Goal: Information Seeking & Learning: Learn about a topic

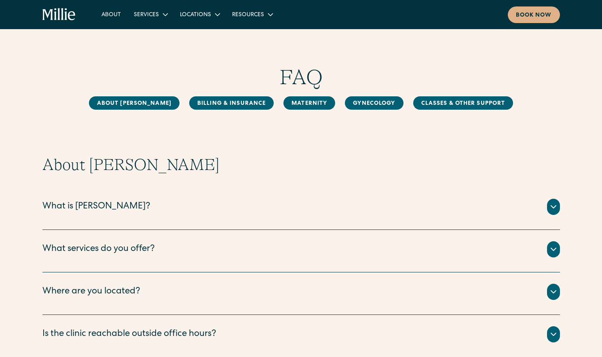
click at [298, 219] on div "What is Millie? Millie is a new kind of women’s health clinic that offers compl…" at bounding box center [301, 208] width 518 height 42
click at [231, 243] on div "What services do you offer?" at bounding box center [301, 249] width 518 height 16
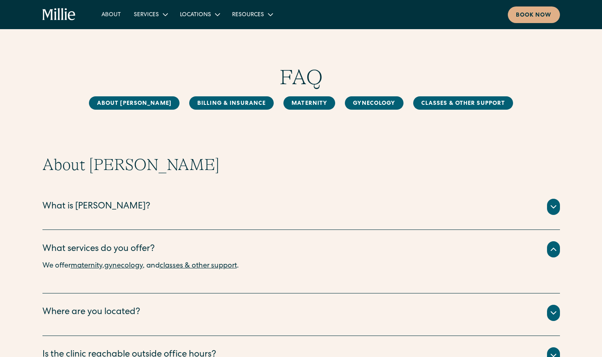
click at [230, 206] on div "What is Millie?" at bounding box center [301, 207] width 518 height 16
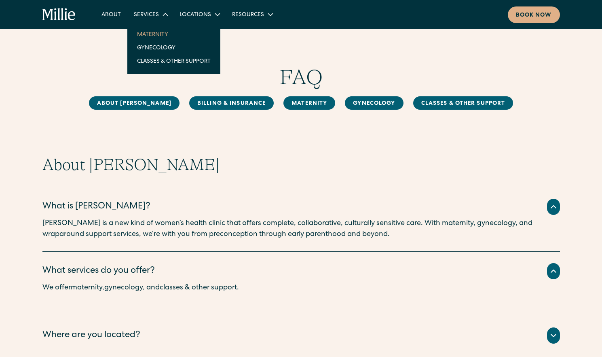
click at [154, 32] on link "Maternity" at bounding box center [174, 33] width 87 height 13
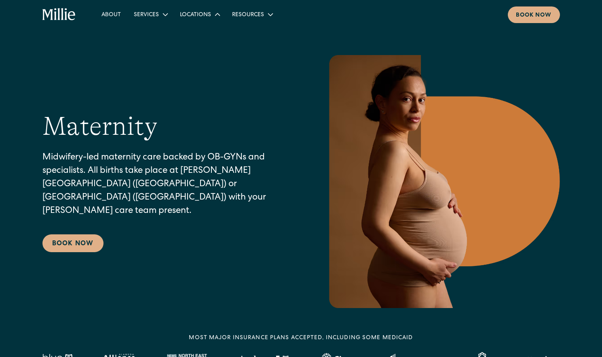
click at [196, 15] on div "Locations" at bounding box center [195, 15] width 31 height 8
click at [205, 48] on link "[GEOGRAPHIC_DATA]" at bounding box center [212, 47] width 70 height 13
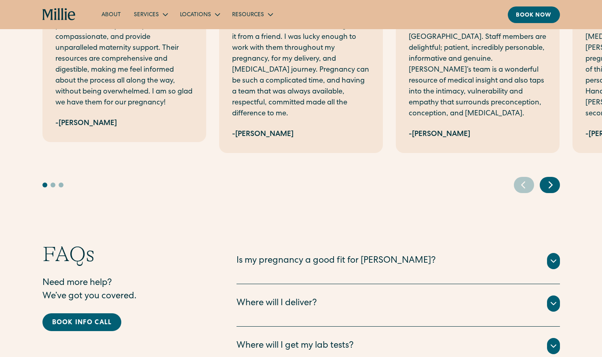
scroll to position [1486, 0]
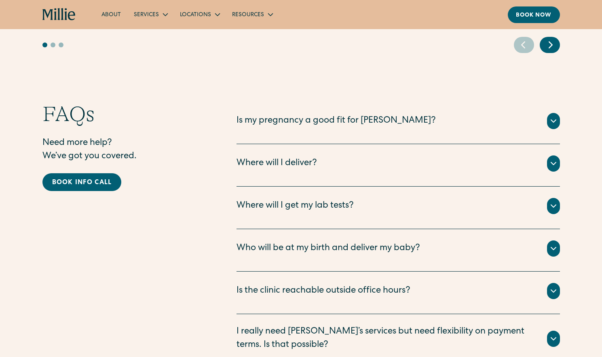
click at [355, 198] on div "Where will I get my lab tests?" at bounding box center [398, 206] width 323 height 16
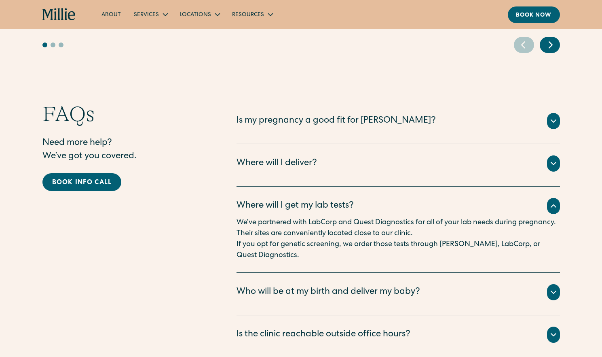
click at [355, 198] on div "Where will I get my lab tests?" at bounding box center [398, 206] width 323 height 16
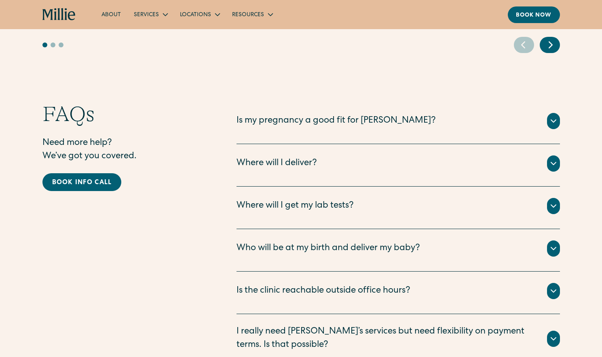
click at [347, 165] on div "Where will I deliver? All births for Millie patients take place at Good Samarit…" at bounding box center [398, 165] width 323 height 42
click at [347, 155] on div "Where will I deliver?" at bounding box center [398, 163] width 323 height 16
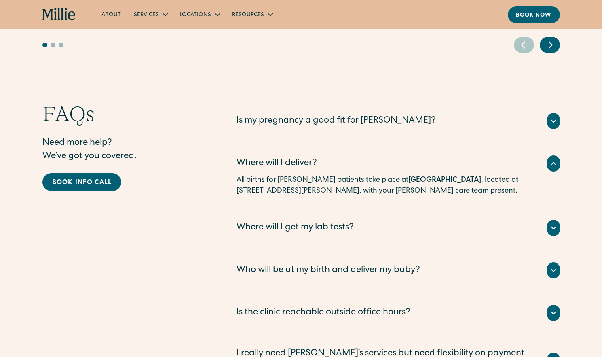
click at [347, 155] on div "Where will I deliver?" at bounding box center [398, 163] width 323 height 16
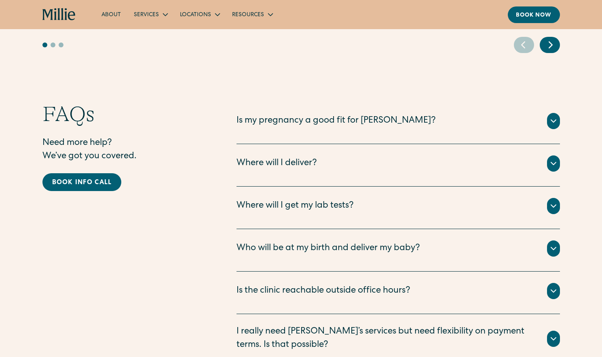
click at [368, 242] on div "Who will be at my birth and deliver my baby?" at bounding box center [329, 248] width 184 height 13
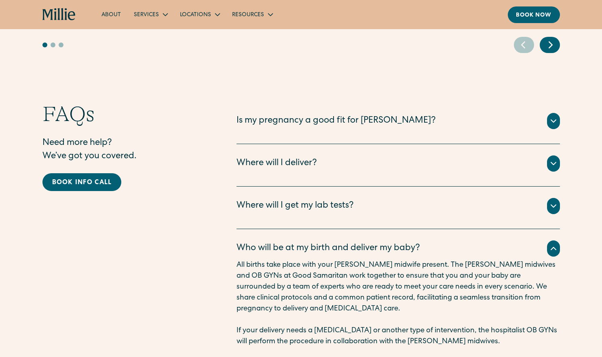
click at [368, 242] on div "Who will be at my birth and deliver my baby?" at bounding box center [329, 248] width 184 height 13
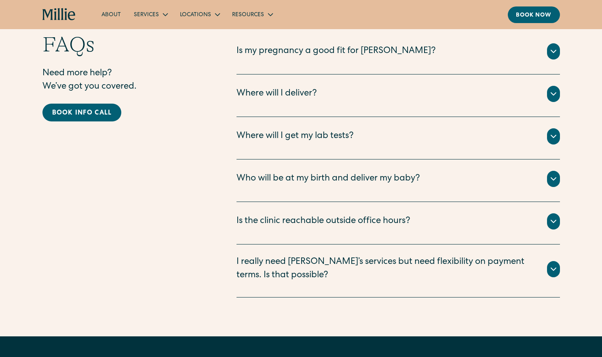
scroll to position [1556, 0]
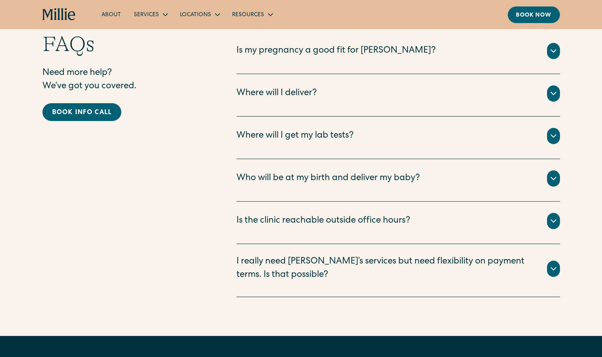
click at [359, 255] on div "I really need Millie’s services but need flexibility on payment terms. Is that …" at bounding box center [387, 268] width 301 height 27
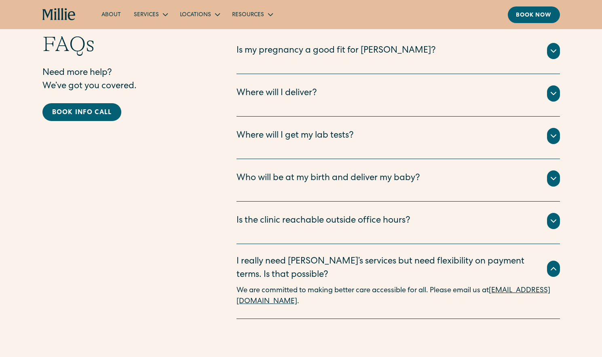
click at [359, 255] on div "I really need Millie’s services but need flexibility on payment terms. Is that …" at bounding box center [387, 268] width 301 height 27
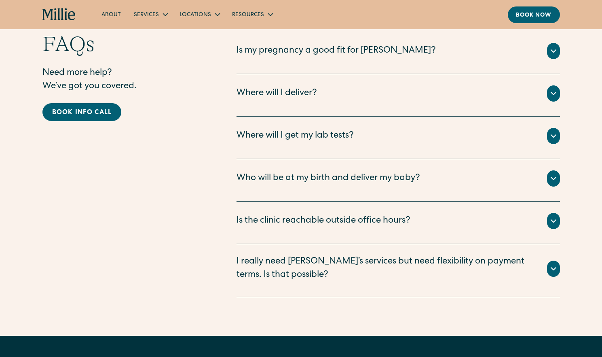
click at [360, 255] on div "I really need Millie’s services but need flexibility on payment terms. Is that …" at bounding box center [387, 268] width 301 height 27
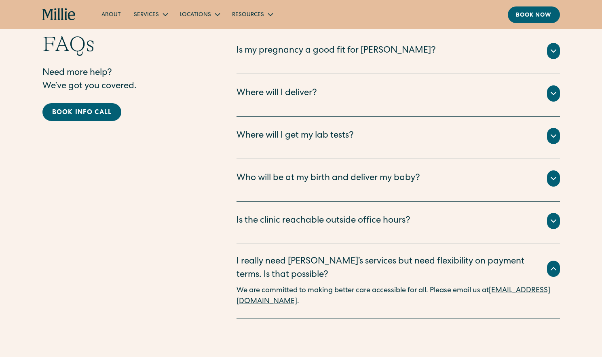
click at [360, 255] on div "I really need Millie’s services but need flexibility on payment terms. Is that …" at bounding box center [387, 268] width 301 height 27
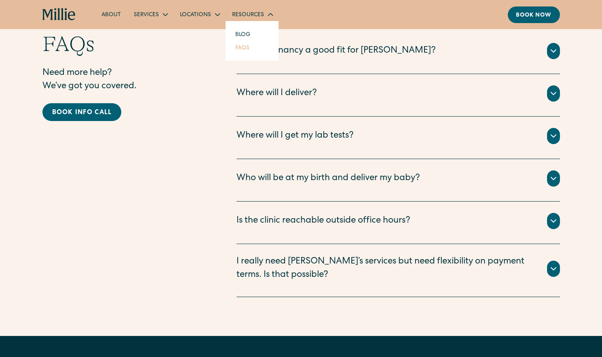
click at [243, 50] on link "FAQs" at bounding box center [242, 47] width 27 height 13
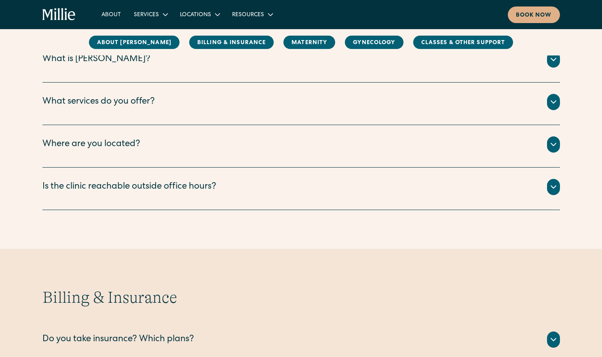
scroll to position [148, 0]
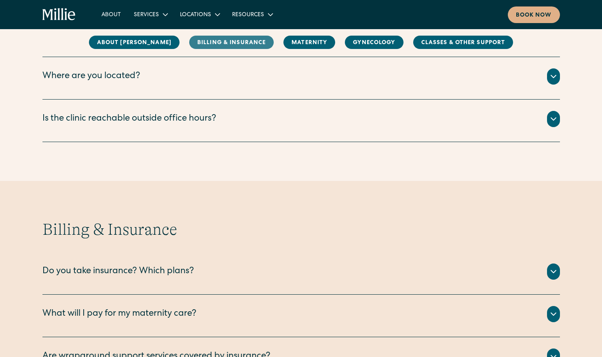
click at [212, 37] on link "Billing & Insurance" at bounding box center [231, 42] width 85 height 13
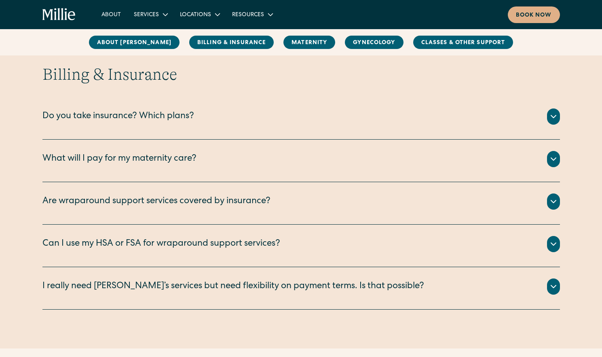
scroll to position [370, 0]
click at [192, 122] on div "Do you take insurance? Which plans?" at bounding box center [118, 116] width 152 height 13
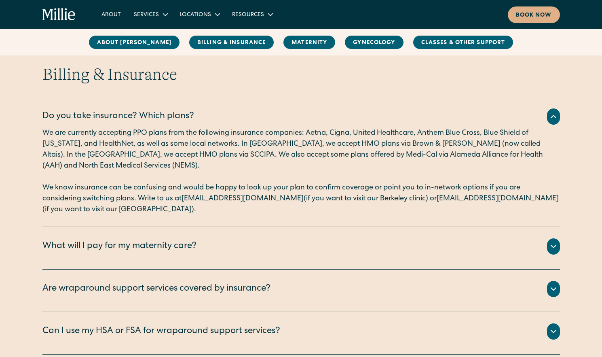
click at [192, 122] on div "Do you take insurance? Which plans?" at bounding box center [118, 116] width 152 height 13
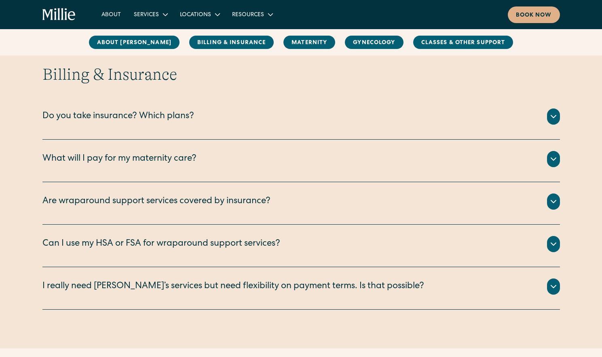
click at [176, 157] on div "What will I pay for my maternity care?" at bounding box center [119, 158] width 154 height 13
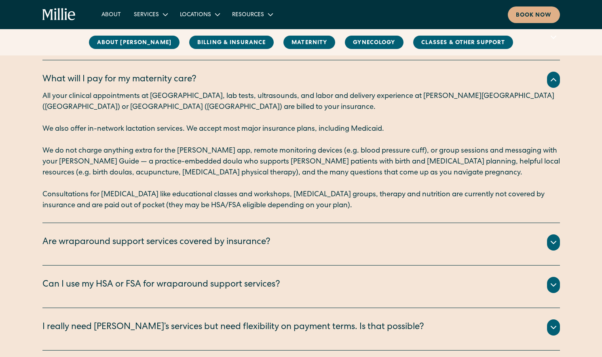
scroll to position [455, 0]
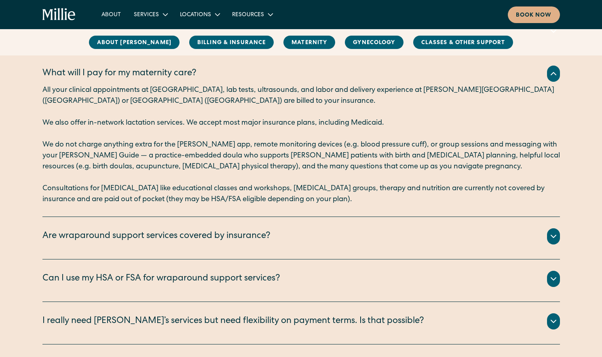
click at [224, 244] on div "In-clinic lactation appointments are billed to your insurance. The rest of our …" at bounding box center [301, 245] width 518 height 3
click at [223, 238] on div "Are wraparound support services covered by insurance?" at bounding box center [156, 236] width 228 height 13
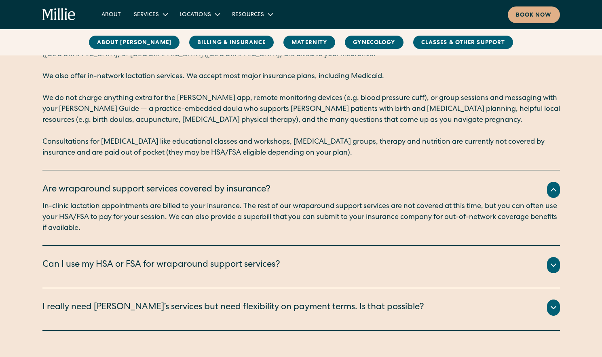
scroll to position [511, 0]
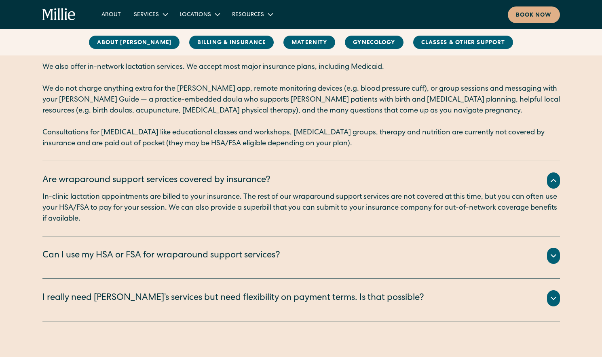
click at [216, 252] on div "Can I use my HSA or FSA for wraparound support services?" at bounding box center [161, 255] width 238 height 13
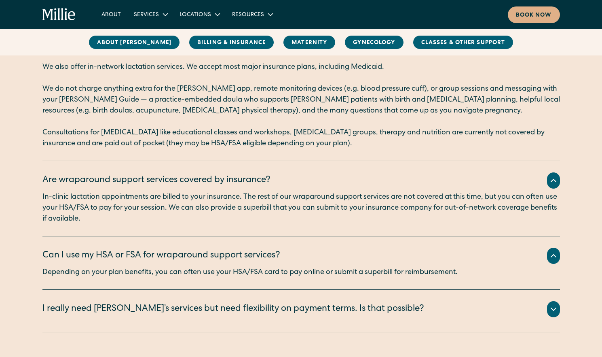
click at [217, 310] on div "I really need Millie’s services but need flexibility on payment terms. Is that …" at bounding box center [233, 308] width 382 height 13
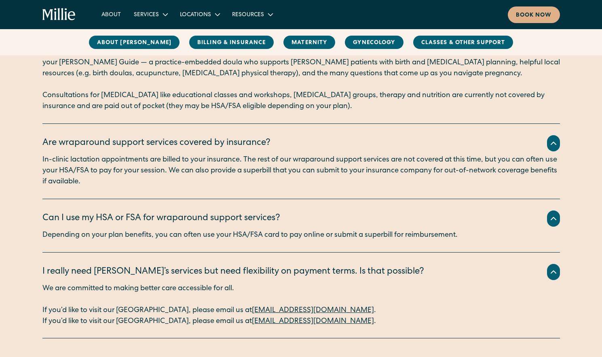
scroll to position [556, 0]
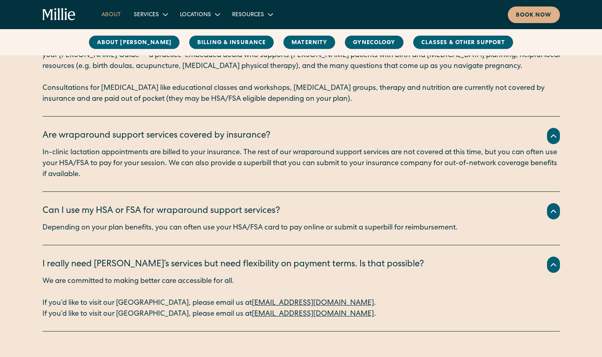
click at [112, 15] on link "About" at bounding box center [111, 14] width 32 height 13
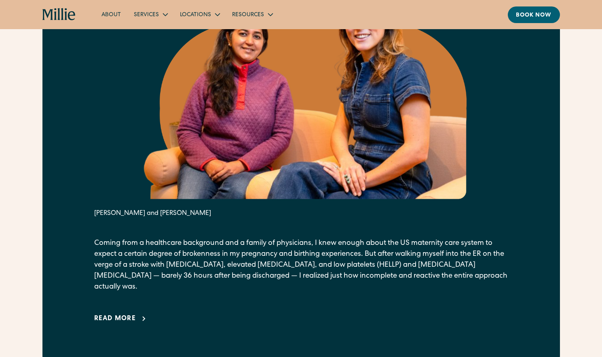
scroll to position [451, 0]
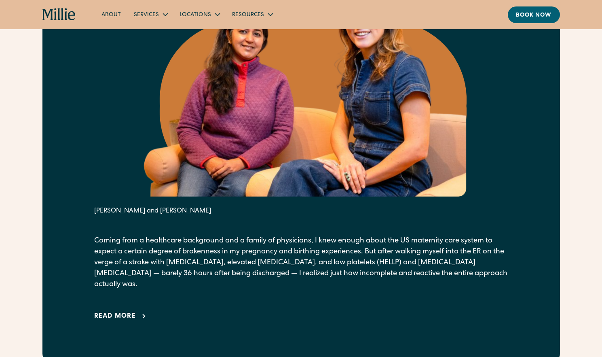
click at [135, 311] on div "Read more" at bounding box center [115, 316] width 42 height 10
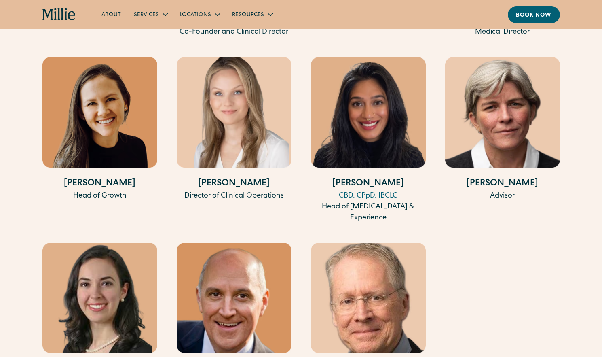
scroll to position [2532, 0]
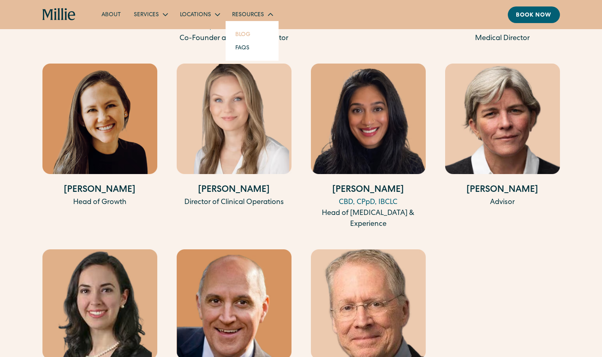
click at [239, 34] on link "Blog" at bounding box center [243, 33] width 28 height 13
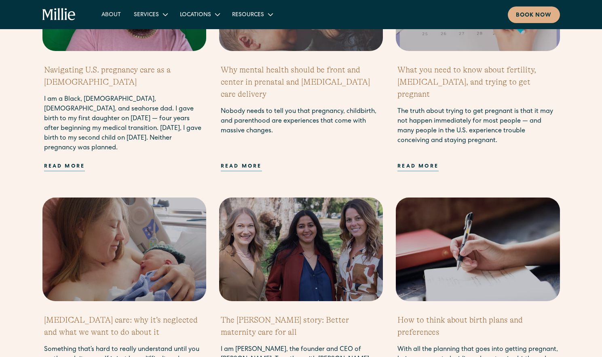
scroll to position [395, 0]
